Goal: Task Accomplishment & Management: Use online tool/utility

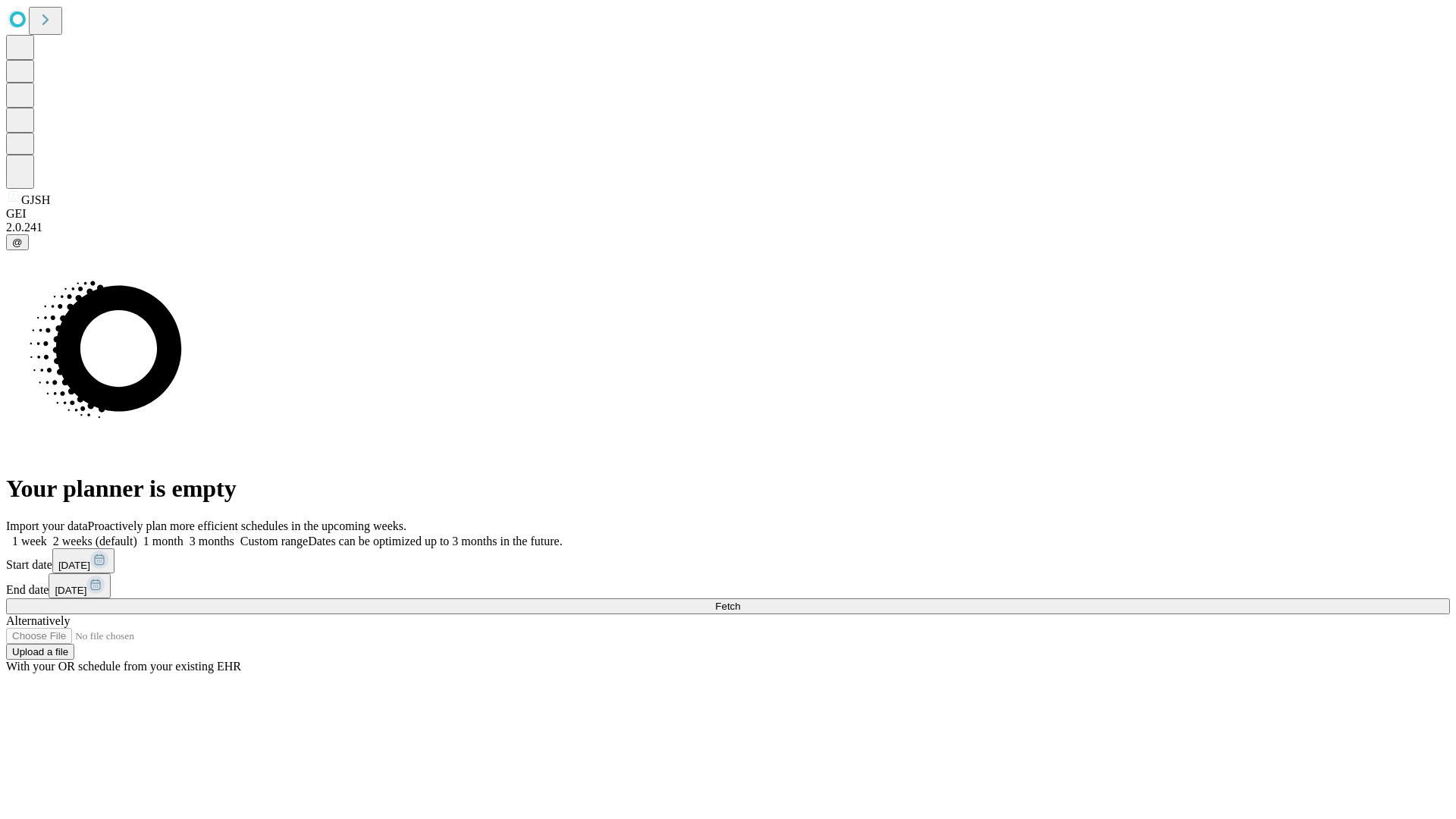
click at [740, 601] on span "Fetch" at bounding box center [727, 607] width 25 height 12
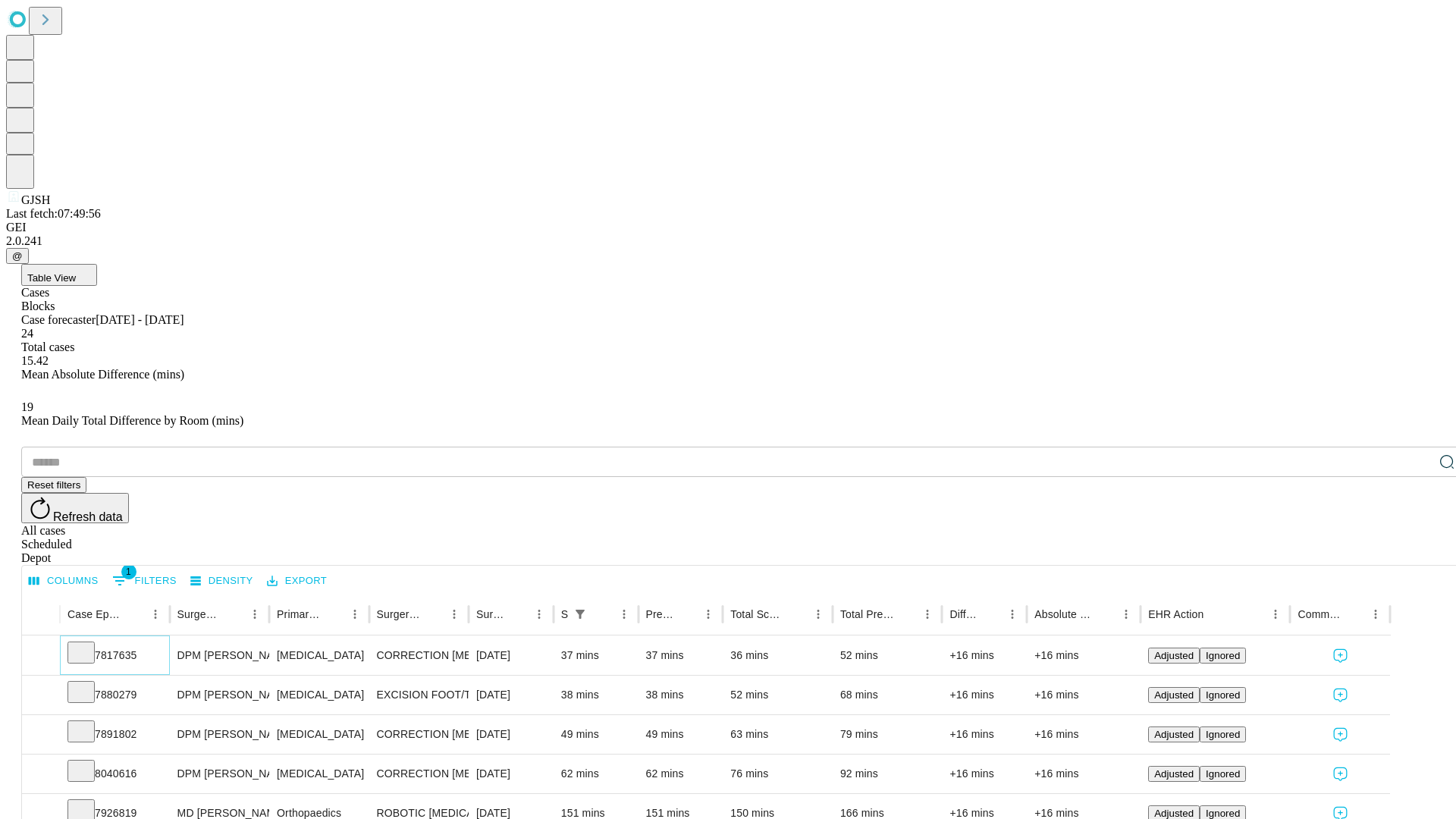
click at [88, 644] on icon at bounding box center [81, 651] width 15 height 15
